Goal: Find specific page/section: Locate item on page

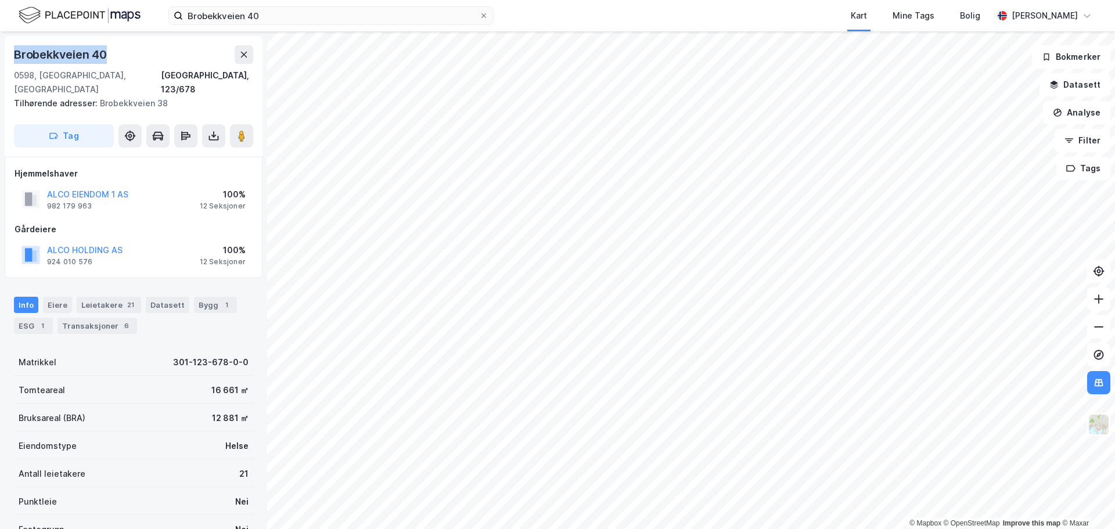
drag, startPoint x: 118, startPoint y: 50, endPoint x: 8, endPoint y: 45, distance: 110.4
click at [8, 45] on div "[STREET_ADDRESS] Tilhørende adresser: [STREET_ADDRESS] Tag" at bounding box center [134, 96] width 258 height 121
copy div "Brobekkveien 40"
click at [150, 53] on div "Brobekkveien 40" at bounding box center [133, 54] width 239 height 19
drag, startPoint x: 150, startPoint y: 58, endPoint x: 7, endPoint y: 49, distance: 143.7
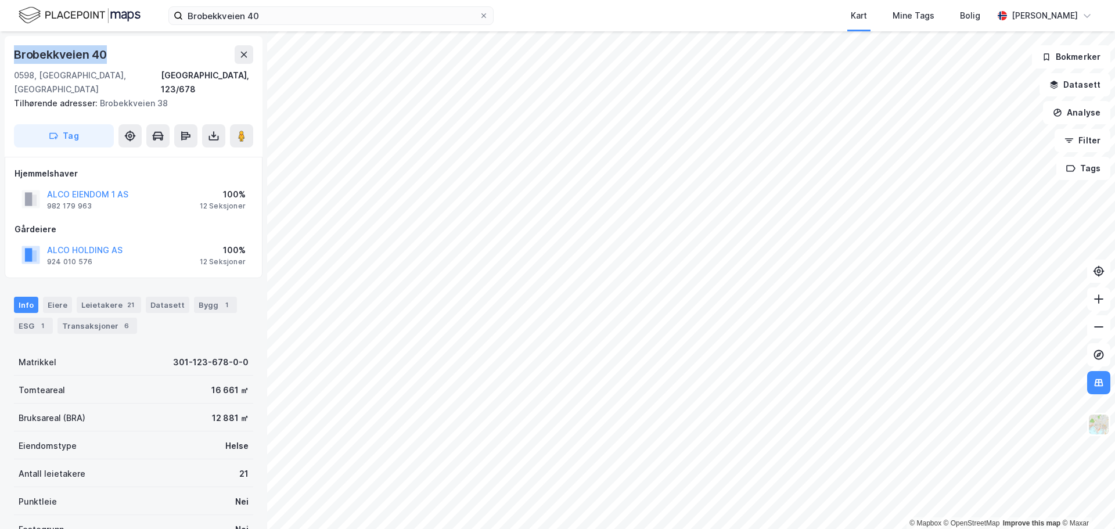
click at [7, 49] on div "[STREET_ADDRESS] Tilhørende adresser: [STREET_ADDRESS] Tag" at bounding box center [134, 96] width 258 height 121
copy div "Brobekkveien 40"
click at [147, 53] on div "Brobekkveien 40" at bounding box center [133, 54] width 239 height 19
drag, startPoint x: 113, startPoint y: 57, endPoint x: 9, endPoint y: 53, distance: 103.4
click at [9, 53] on div "[STREET_ADDRESS] Tilhørende adresser: [STREET_ADDRESS] Tag" at bounding box center [134, 96] width 258 height 121
